Goal: Information Seeking & Learning: Learn about a topic

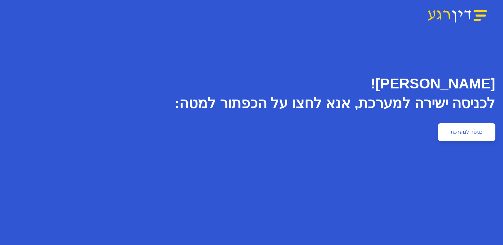
click at [457, 131] on link "כניסה למערכת" at bounding box center [466, 133] width 57 height 18
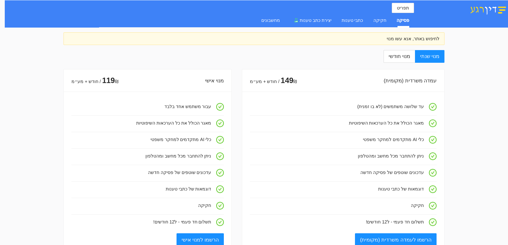
click at [403, 18] on div "פסיקה" at bounding box center [403, 20] width 13 height 7
click at [403, 21] on div "פסיקה" at bounding box center [403, 20] width 13 height 7
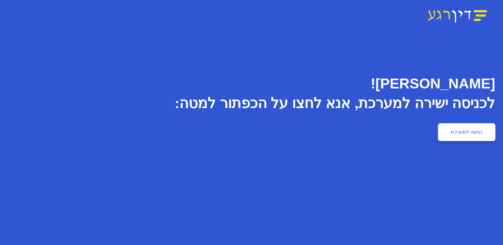
click at [471, 131] on link "כניסה למערכת" at bounding box center [466, 133] width 57 height 18
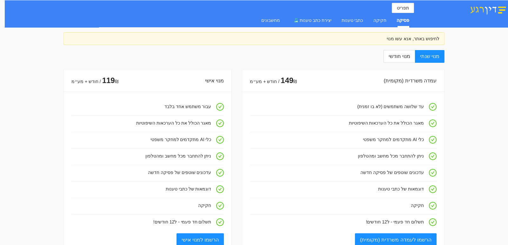
click at [406, 19] on div "פסיקה" at bounding box center [403, 20] width 13 height 7
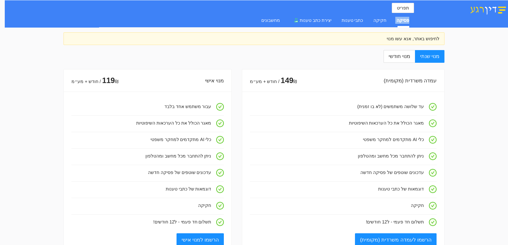
click at [406, 19] on div "פסיקה" at bounding box center [403, 20] width 13 height 7
click at [408, 57] on span "מנוי חודשי" at bounding box center [399, 56] width 21 height 5
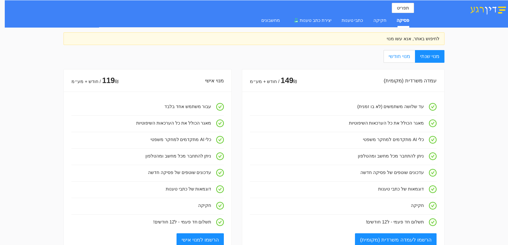
click at [414, 57] on input "מנוי חודשי" at bounding box center [414, 57] width 1 height 1
radio input "true"
click at [434, 53] on label "מנוי שנתי" at bounding box center [430, 56] width 30 height 13
click at [444, 57] on input "מנוי שנתי" at bounding box center [444, 57] width 1 height 1
radio input "true"
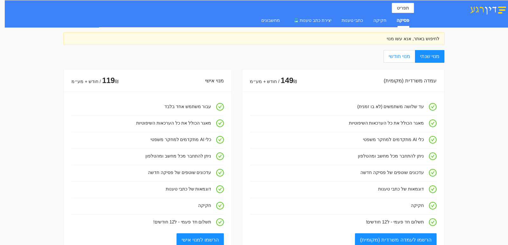
click at [397, 54] on span "מנוי חודשי" at bounding box center [399, 56] width 21 height 5
click at [414, 57] on input "מנוי חודשי" at bounding box center [414, 57] width 1 height 1
radio input "true"
click at [434, 56] on span "מנוי שנתי" at bounding box center [429, 56] width 19 height 5
click at [444, 57] on input "מנוי שנתי" at bounding box center [444, 57] width 1 height 1
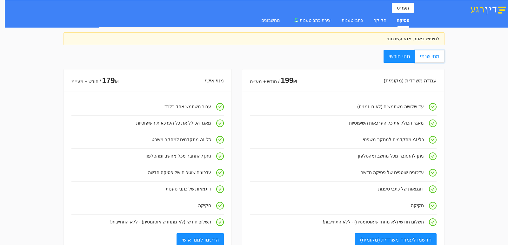
radio input "true"
click at [400, 55] on span "מנוי חודשי" at bounding box center [399, 56] width 21 height 5
click at [414, 57] on input "מנוי חודשי" at bounding box center [414, 57] width 1 height 1
radio input "true"
click at [435, 54] on span "מנוי שנתי" at bounding box center [429, 56] width 19 height 5
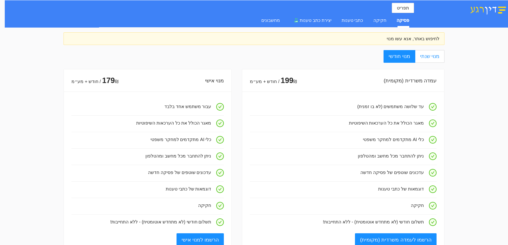
click at [444, 57] on input "מנוי שנתי" at bounding box center [444, 57] width 1 height 1
radio input "true"
radio input "false"
click at [405, 20] on div "פסיקה" at bounding box center [403, 20] width 13 height 7
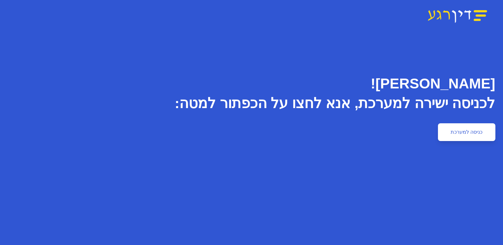
click at [474, 131] on link "כניסה למערכת" at bounding box center [466, 133] width 57 height 18
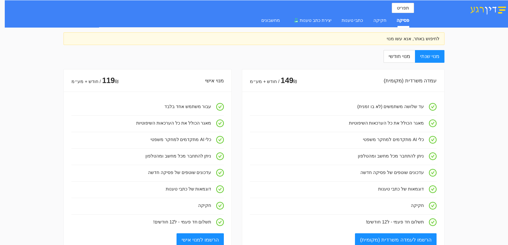
click at [403, 19] on div "פסיקה" at bounding box center [403, 20] width 13 height 7
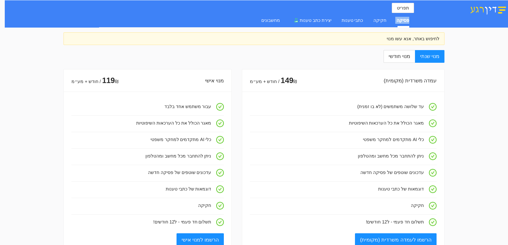
click at [403, 19] on div "פסיקה" at bounding box center [403, 20] width 13 height 7
click at [359, 21] on div "כתבי טענות" at bounding box center [353, 20] width 22 height 7
click at [383, 21] on div "חקיקה" at bounding box center [379, 20] width 13 height 7
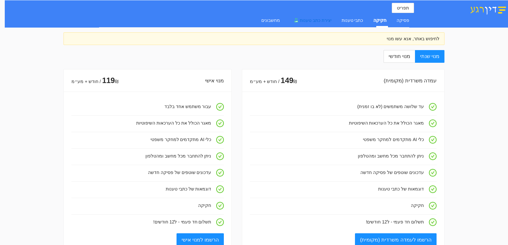
click at [324, 17] on div "יצירת כתב טענות" at bounding box center [310, 20] width 41 height 7
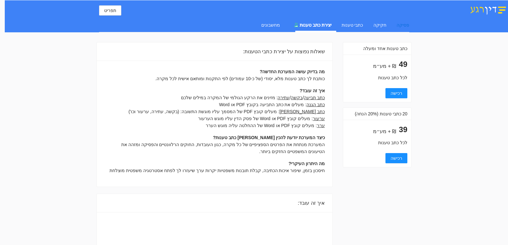
click at [407, 25] on div "פסיקה" at bounding box center [403, 25] width 13 height 7
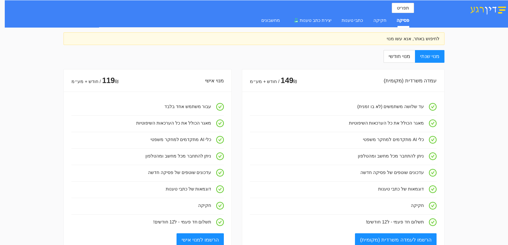
click at [407, 25] on div "פסיקה" at bounding box center [403, 20] width 13 height 15
click at [407, 24] on div "פסיקה" at bounding box center [403, 20] width 13 height 15
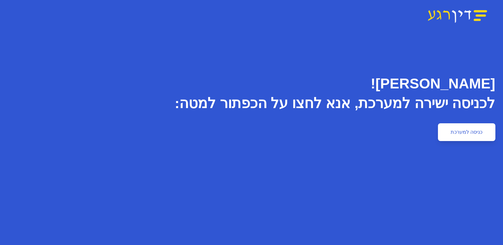
click at [459, 133] on link "כניסה למערכת" at bounding box center [466, 133] width 57 height 18
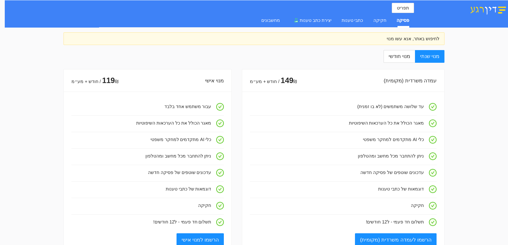
click at [407, 19] on div "פסיקה" at bounding box center [403, 20] width 13 height 7
drag, startPoint x: 407, startPoint y: 19, endPoint x: 393, endPoint y: 16, distance: 14.0
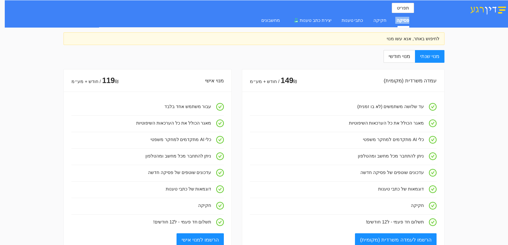
click at [407, 19] on div "פסיקה" at bounding box center [403, 20] width 13 height 7
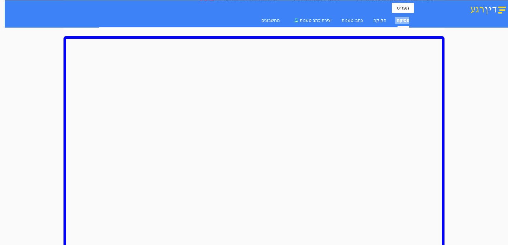
scroll to position [501, 0]
